Goal: Transaction & Acquisition: Purchase product/service

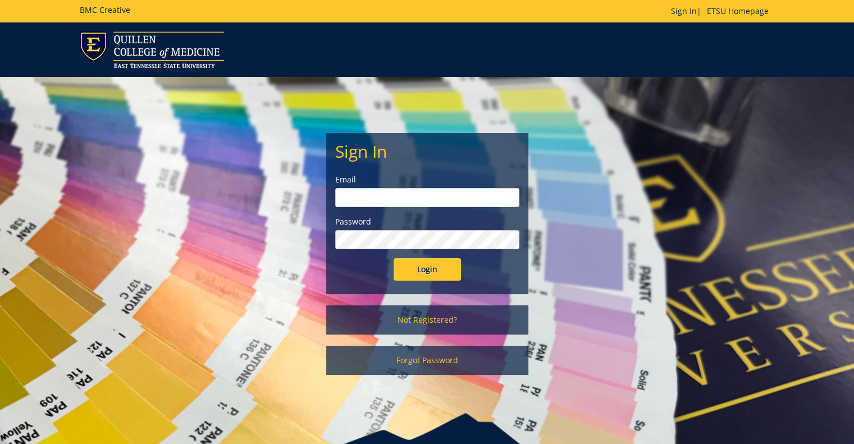
click at [357, 194] on input "email" at bounding box center [427, 197] width 184 height 19
type input "hirsch@etsu.edu"
click at [393, 258] on input "Login" at bounding box center [426, 269] width 67 height 22
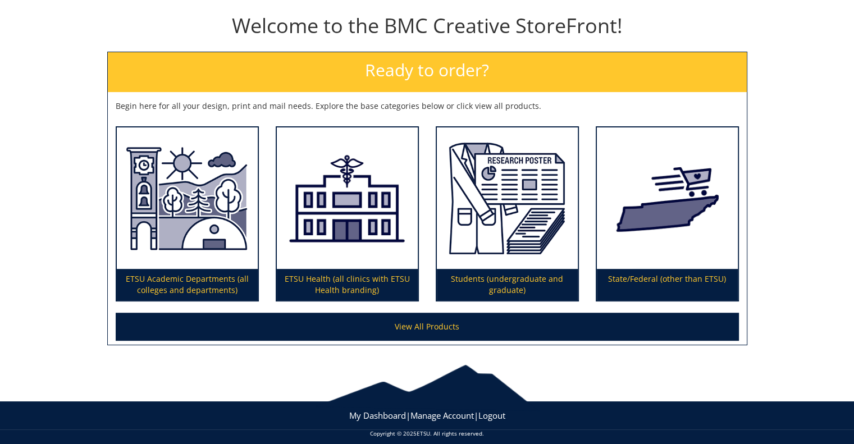
scroll to position [126, 0]
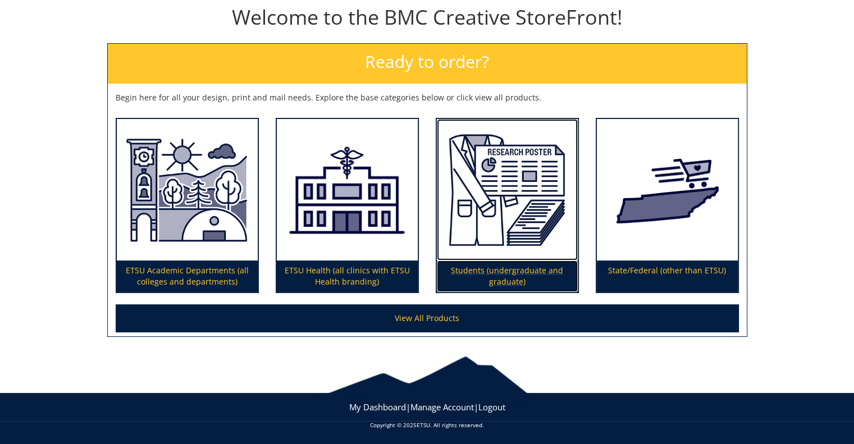
click at [514, 180] on img at bounding box center [507, 190] width 141 height 142
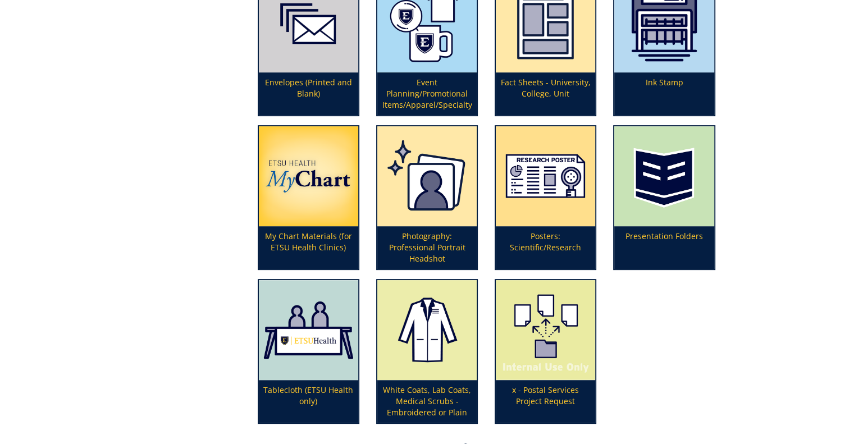
scroll to position [337, 0]
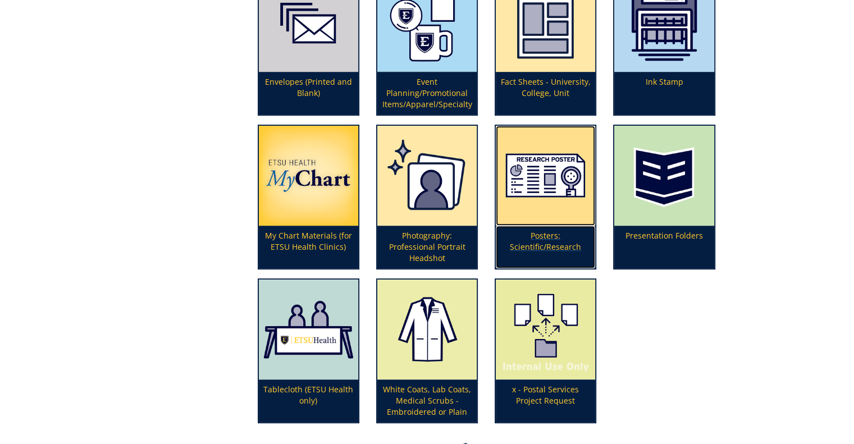
click at [568, 164] on img at bounding box center [545, 176] width 99 height 100
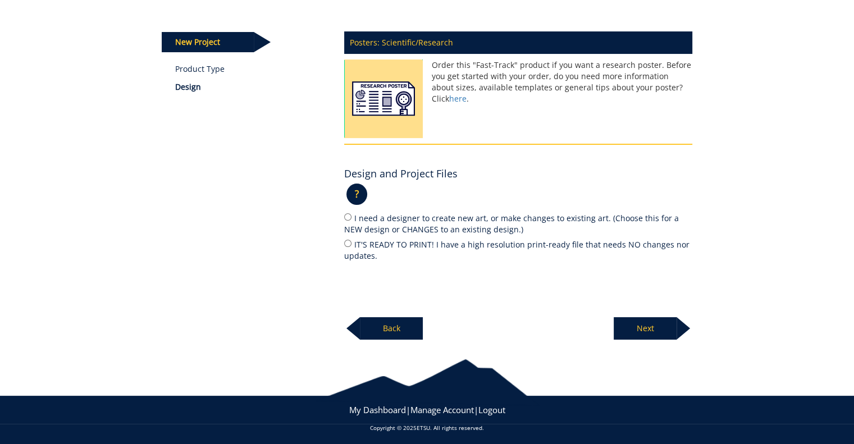
scroll to position [131, 0]
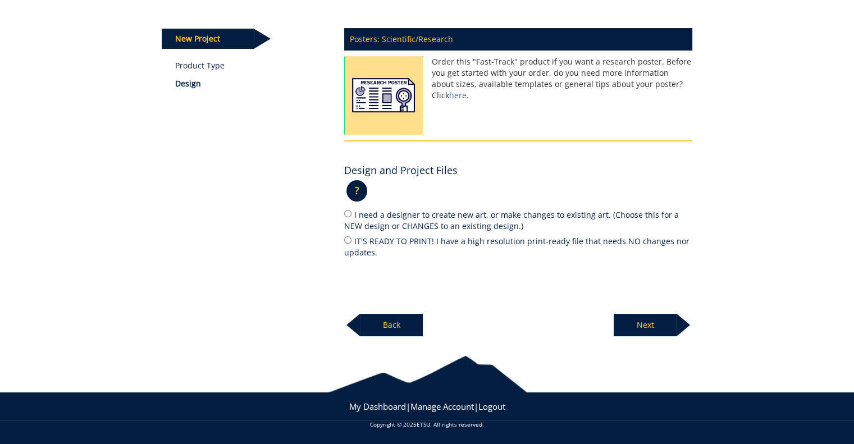
click at [646, 242] on label "IT'S READY TO PRINT! I have a high resolution print-ready file that needs NO ch…" at bounding box center [518, 247] width 348 height 24
click at [351, 242] on input "IT'S READY TO PRINT! I have a high resolution print-ready file that needs NO ch…" at bounding box center [347, 239] width 7 height 7
radio input "true"
click at [663, 324] on p "Next" at bounding box center [644, 325] width 63 height 22
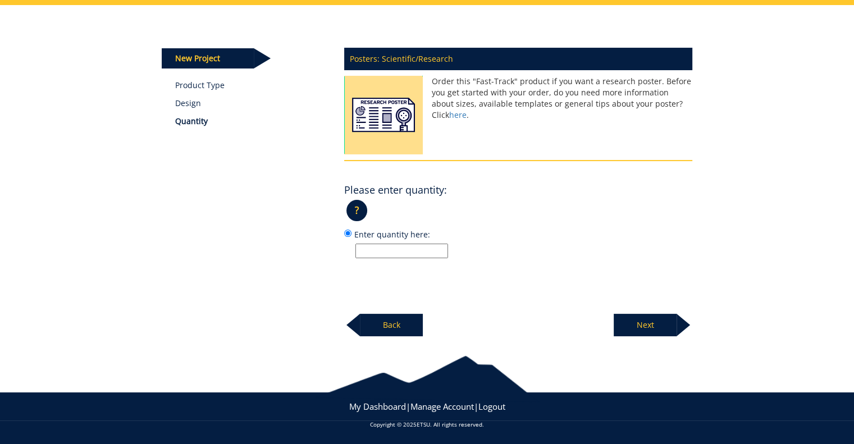
click at [402, 246] on input "Enter quantity here:" at bounding box center [401, 251] width 93 height 15
type input "1"
click at [662, 324] on p "Next" at bounding box center [644, 325] width 63 height 22
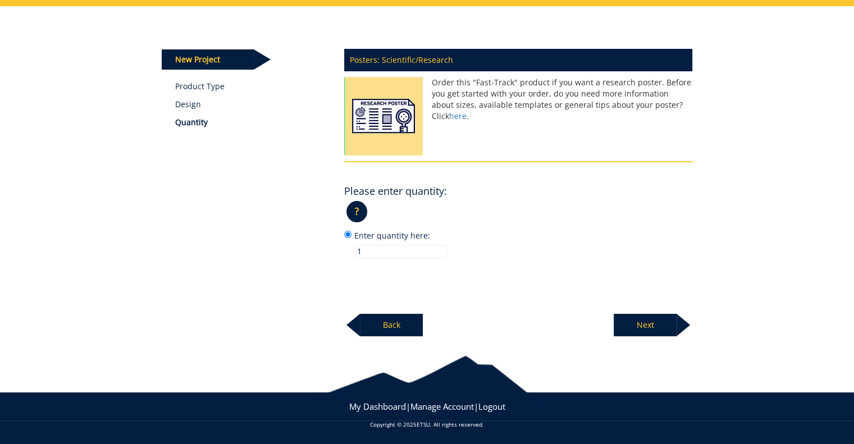
scroll to position [109, 0]
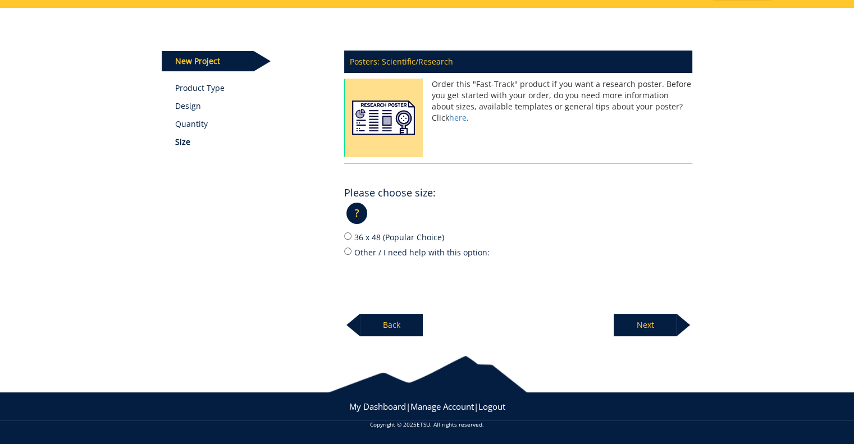
click at [429, 236] on label "36 x 48 (Popular Choice)" at bounding box center [518, 237] width 348 height 12
click at [351, 236] on input "36 x 48 (Popular Choice)" at bounding box center [347, 235] width 7 height 7
radio input "true"
click at [649, 318] on p "Next" at bounding box center [644, 325] width 63 height 22
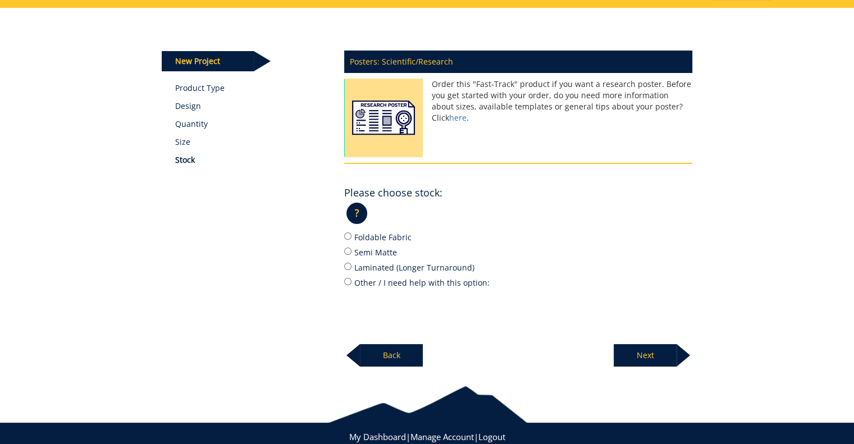
click at [404, 239] on label "Foldable Fabric" at bounding box center [518, 237] width 348 height 12
click at [351, 239] on input "Foldable Fabric" at bounding box center [347, 235] width 7 height 7
radio input "true"
click at [391, 253] on label "Semi Matte" at bounding box center [518, 252] width 348 height 12
click at [351, 253] on input "Semi Matte" at bounding box center [347, 250] width 7 height 7
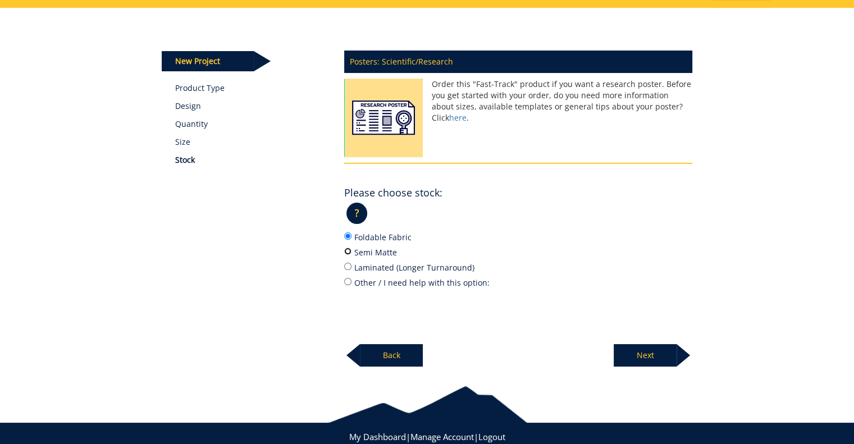
radio input "true"
click at [397, 236] on label "Foldable Fabric" at bounding box center [518, 237] width 348 height 12
click at [351, 236] on input "Foldable Fabric" at bounding box center [347, 235] width 7 height 7
radio input "true"
click at [660, 354] on p "Next" at bounding box center [644, 355] width 63 height 22
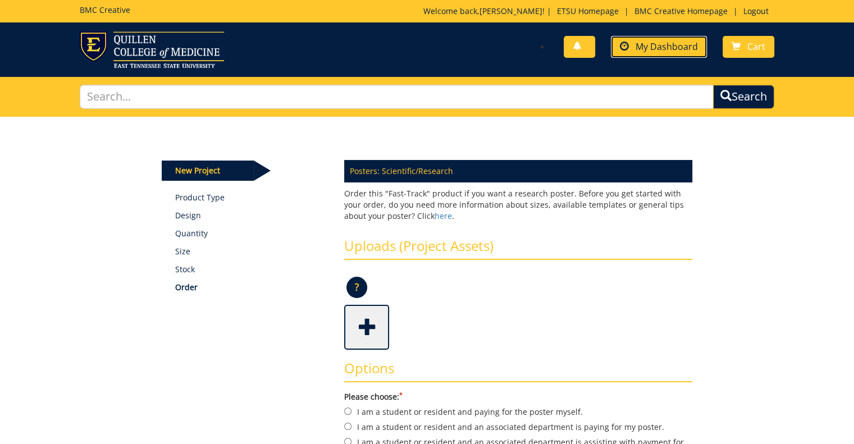
click at [658, 49] on span "My Dashboard" at bounding box center [666, 46] width 62 height 12
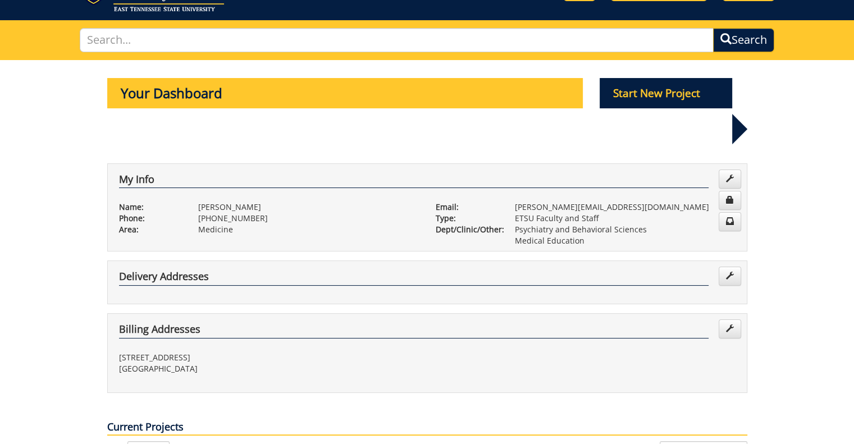
scroll to position [56, 0]
